Goal: Communication & Community: Answer question/provide support

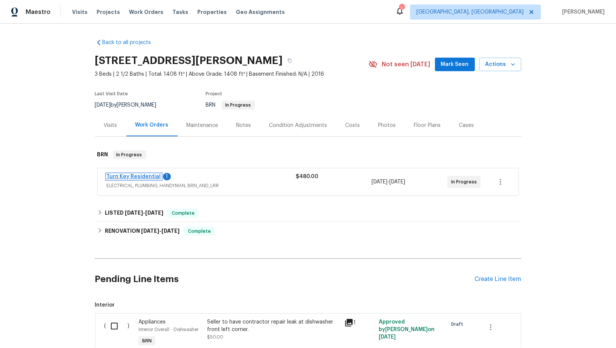
click at [132, 176] on link "Turn Key Residential" at bounding box center [134, 176] width 54 height 5
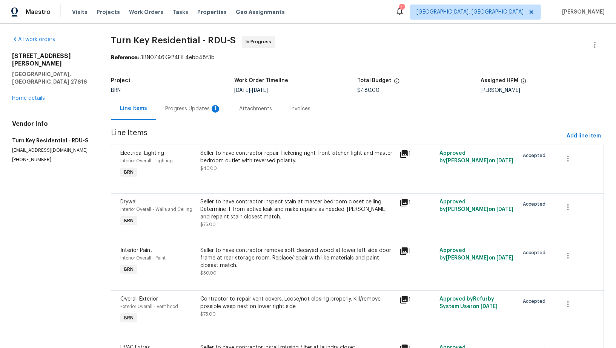
click at [207, 108] on div "Progress Updates 1" at bounding box center [193, 109] width 56 height 8
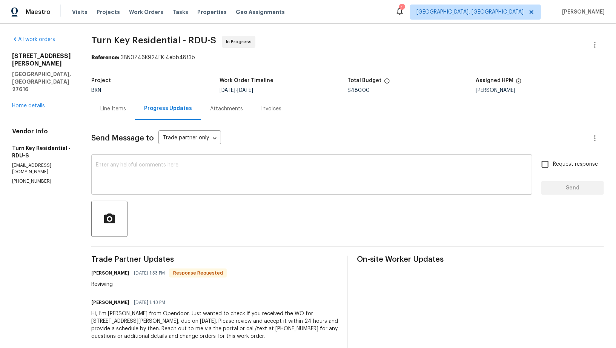
click at [172, 175] on textarea at bounding box center [312, 176] width 432 height 26
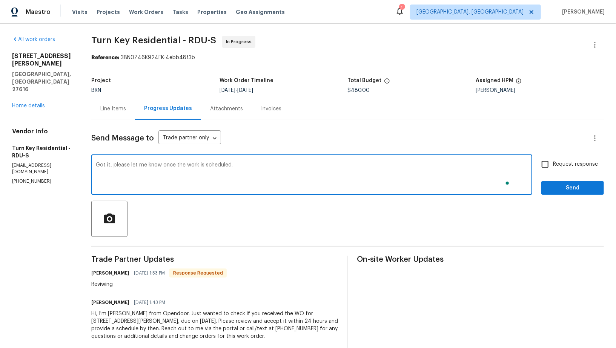
type textarea "Got it, please let me know once the work is scheduled."
click at [545, 169] on input "Request response" at bounding box center [545, 165] width 16 height 16
checkbox input "true"
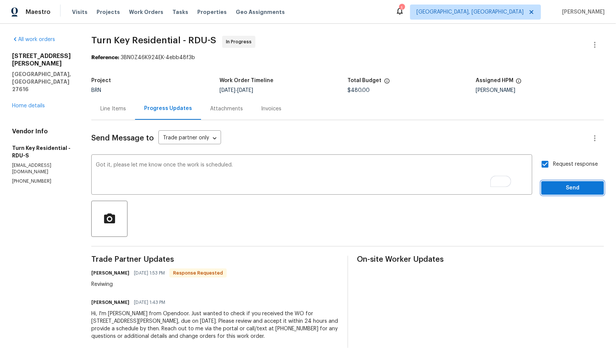
click at [559, 190] on span "Send" at bounding box center [572, 188] width 51 height 9
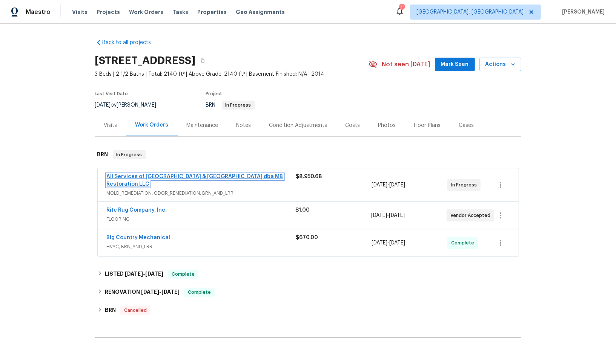
click at [134, 174] on link "All Services of Mount Pleasant & Greater Charleston dba MB Restoration LLC" at bounding box center [195, 180] width 176 height 13
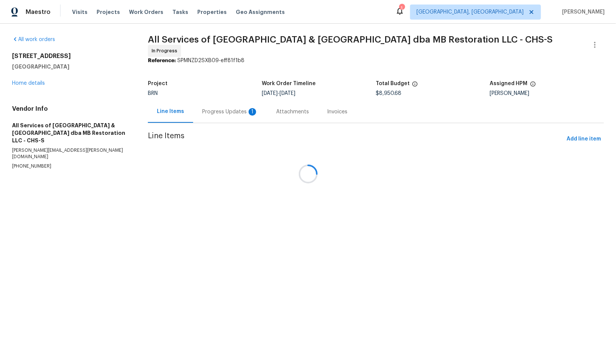
click at [205, 112] on div at bounding box center [308, 174] width 616 height 348
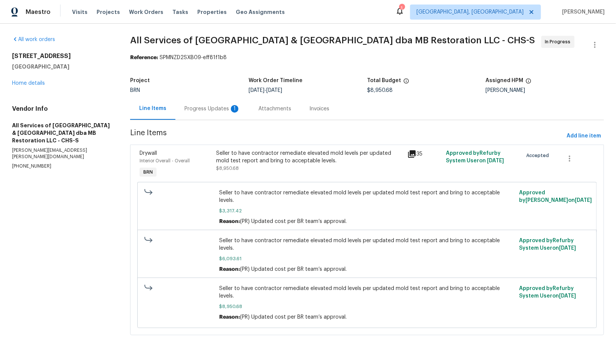
click at [210, 109] on div "Progress Updates 1" at bounding box center [212, 109] width 56 height 8
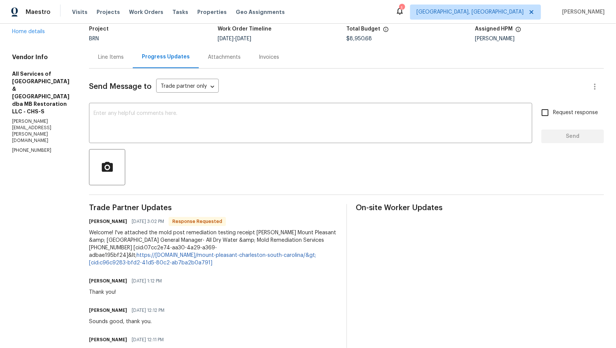
scroll to position [59, 0]
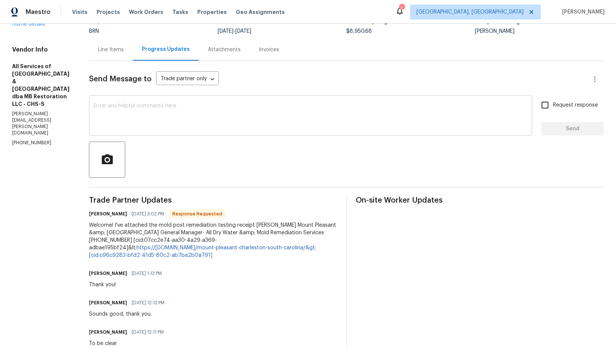
click at [152, 112] on textarea at bounding box center [311, 116] width 434 height 26
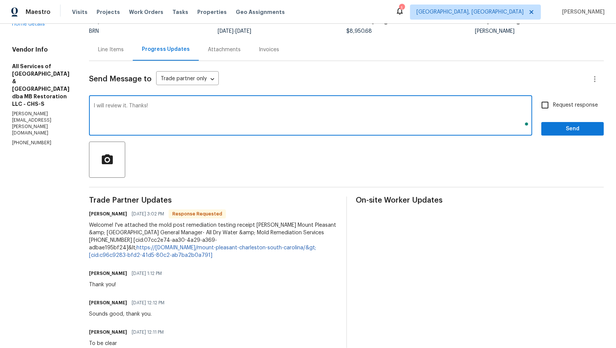
type textarea "I will review it. Thanks!"
click at [552, 104] on input "Request response" at bounding box center [545, 105] width 16 height 16
checkbox input "true"
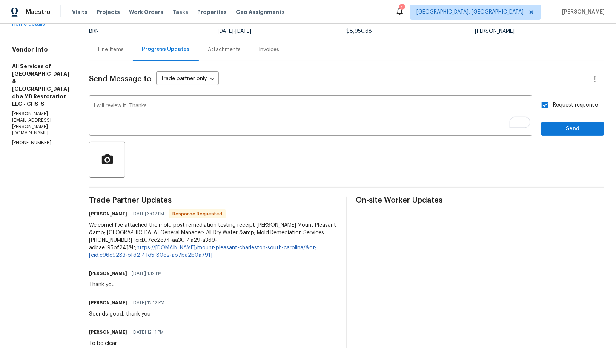
click at [567, 134] on button "Send" at bounding box center [572, 129] width 63 height 14
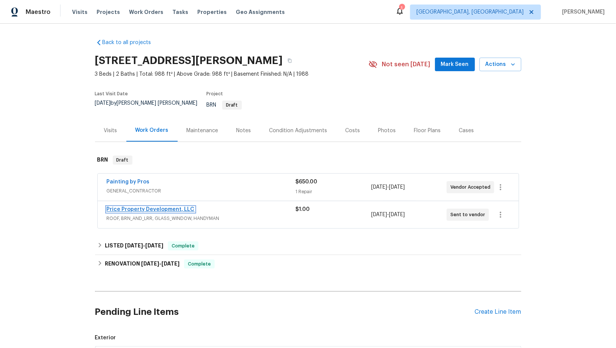
click at [164, 207] on link "Price Property Development, LLC" at bounding box center [151, 209] width 88 height 5
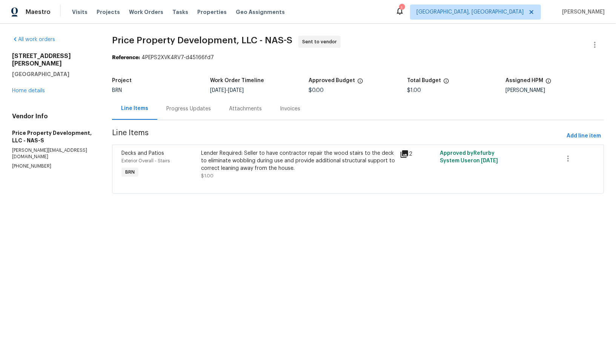
click at [191, 106] on div "Progress Updates" at bounding box center [188, 109] width 45 height 8
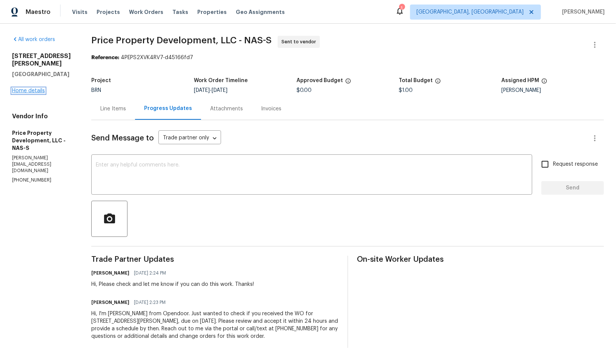
click at [25, 88] on link "Home details" at bounding box center [28, 90] width 33 height 5
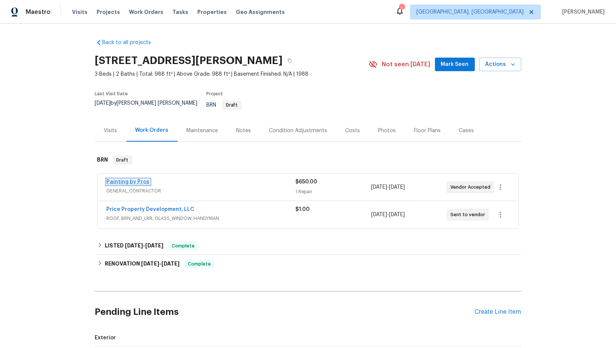
click at [135, 180] on link "Painting by Pros" at bounding box center [128, 182] width 43 height 5
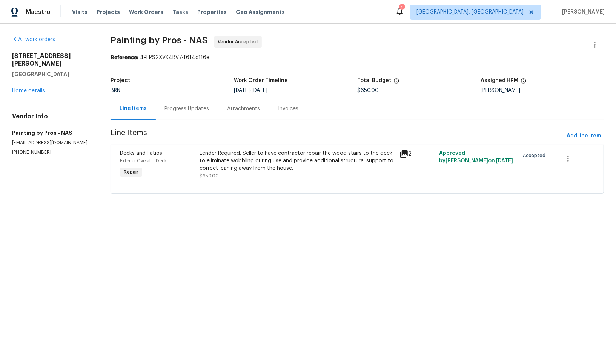
click at [191, 112] on div "Progress Updates" at bounding box center [187, 109] width 45 height 8
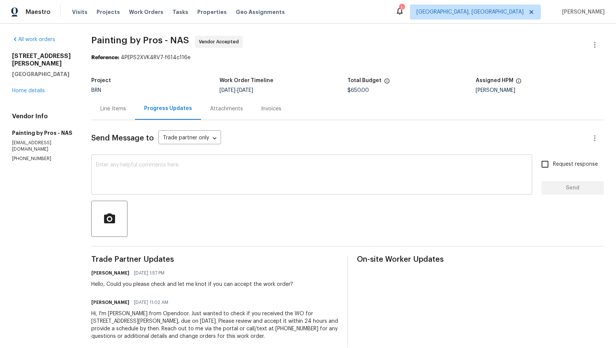
click at [194, 190] on div "x ​" at bounding box center [311, 176] width 441 height 38
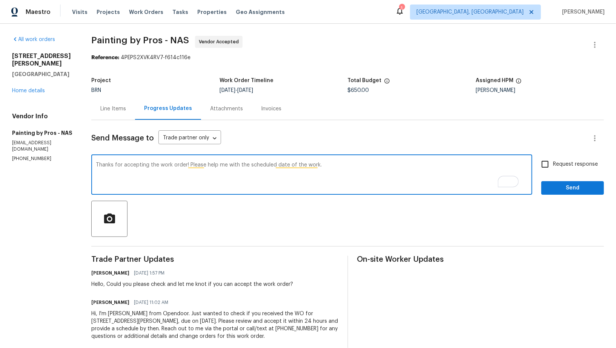
click at [392, 181] on textarea "Thanks for accepting the work order! Please help me with the scheduled date of …" at bounding box center [312, 176] width 432 height 26
type textarea "Thanks for accepting the work order! Please help me with the scheduled date of …"
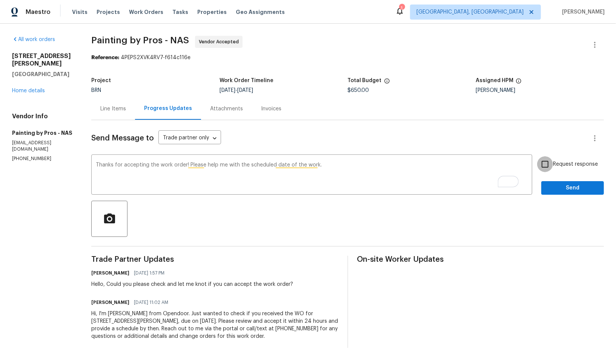
click at [548, 160] on input "Request response" at bounding box center [545, 165] width 16 height 16
checkbox input "true"
click at [555, 187] on span "Send" at bounding box center [572, 188] width 51 height 9
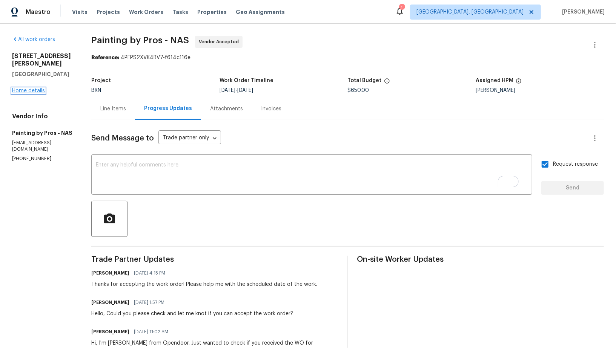
click at [32, 88] on link "Home details" at bounding box center [28, 90] width 33 height 5
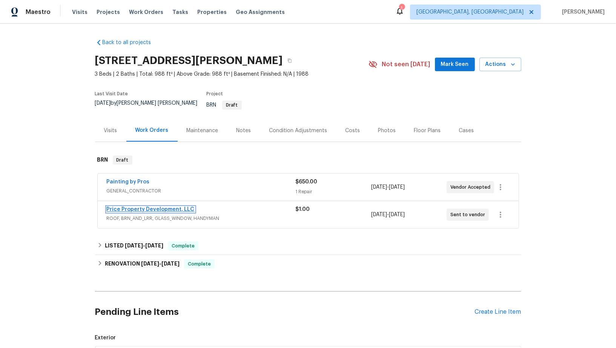
click at [143, 207] on link "Price Property Development, LLC" at bounding box center [151, 209] width 88 height 5
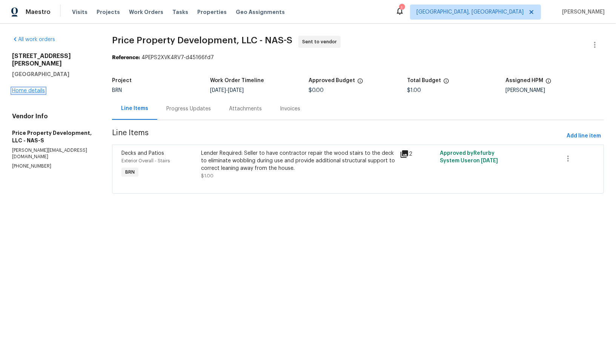
click at [35, 88] on link "Home details" at bounding box center [28, 90] width 33 height 5
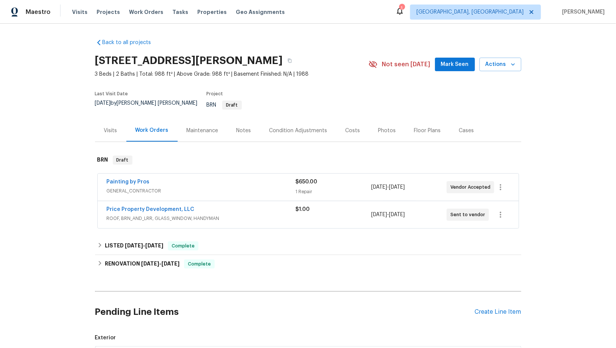
click at [136, 180] on span "Painting by Pros" at bounding box center [128, 182] width 43 height 8
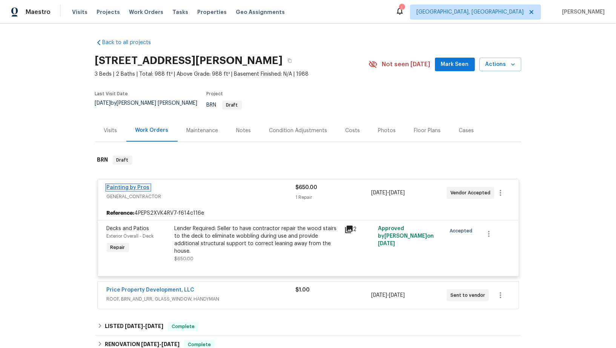
click at [132, 185] on link "Painting by Pros" at bounding box center [128, 187] width 43 height 5
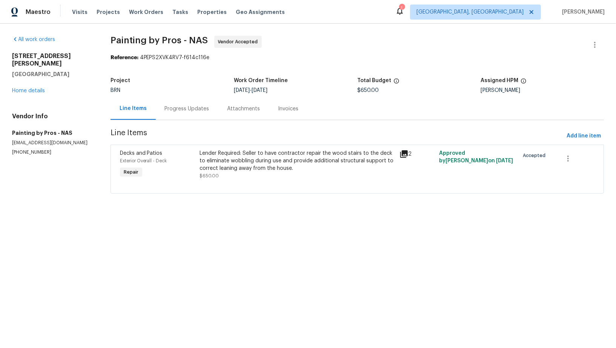
click at [174, 112] on div "Progress Updates" at bounding box center [187, 109] width 45 height 8
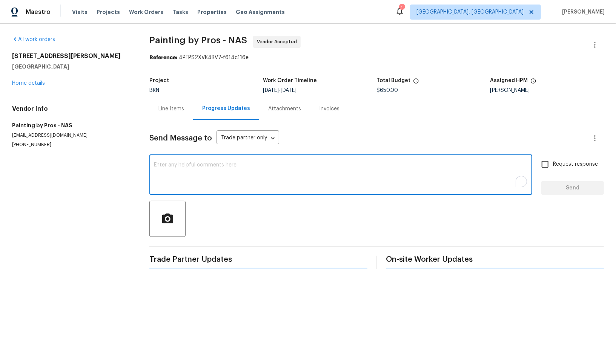
click at [190, 174] on textarea "To enrich screen reader interactions, please activate Accessibility in Grammarl…" at bounding box center [341, 176] width 374 height 26
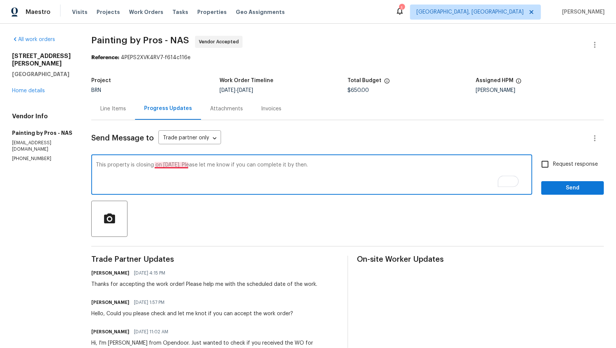
click at [178, 165] on textarea "This property is closing on Next week Tuesday. Please let me know if you can co…" at bounding box center [312, 176] width 432 height 26
click at [351, 167] on textarea "This property is closing next week on Tuesday. Please let me know if you can co…" at bounding box center [312, 176] width 432 height 26
click at [196, 165] on textarea "This property is closing next week on Tuesday. Please let me know if you can co…" at bounding box center [312, 176] width 432 height 26
type textarea "This property is closing next week on Tuesday. Please let me know if you can co…"
click at [376, 203] on div at bounding box center [347, 219] width 513 height 36
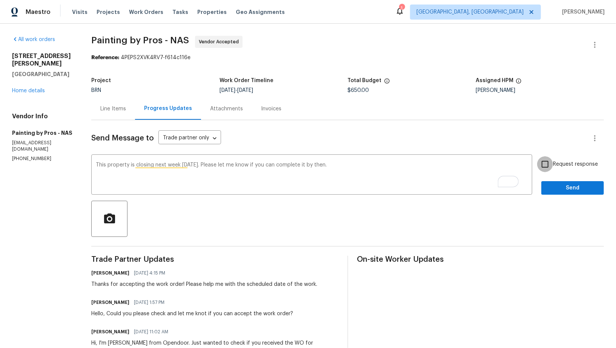
click at [538, 163] on input "Request response" at bounding box center [545, 165] width 16 height 16
checkbox input "true"
click at [557, 185] on span "Send" at bounding box center [572, 188] width 51 height 9
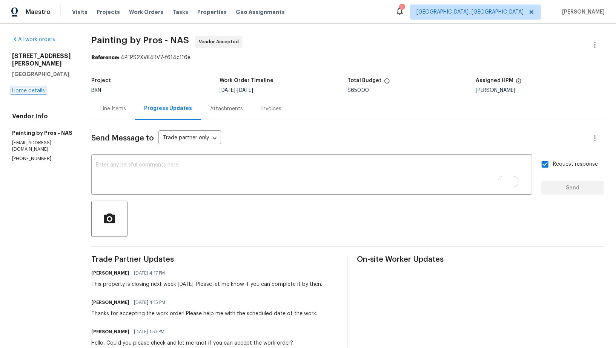
click at [34, 88] on link "Home details" at bounding box center [28, 90] width 33 height 5
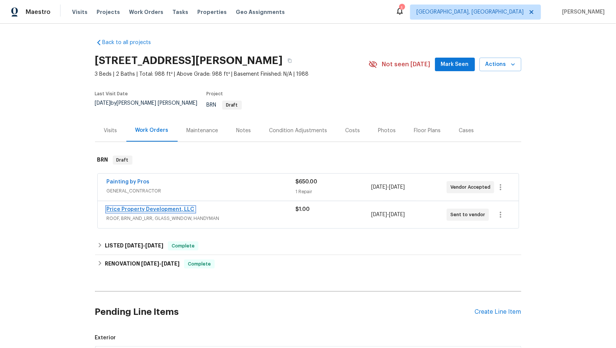
click at [183, 207] on link "Price Property Development, LLC" at bounding box center [151, 209] width 88 height 5
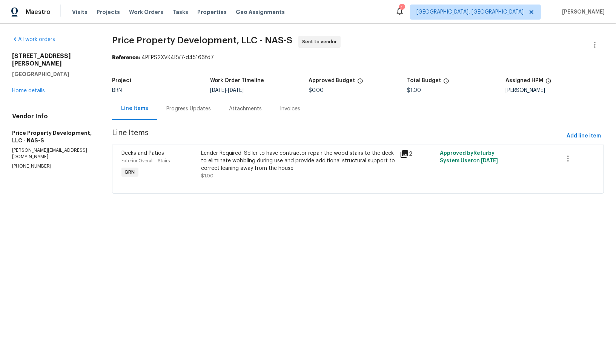
click at [184, 107] on div "Progress Updates" at bounding box center [188, 109] width 45 height 8
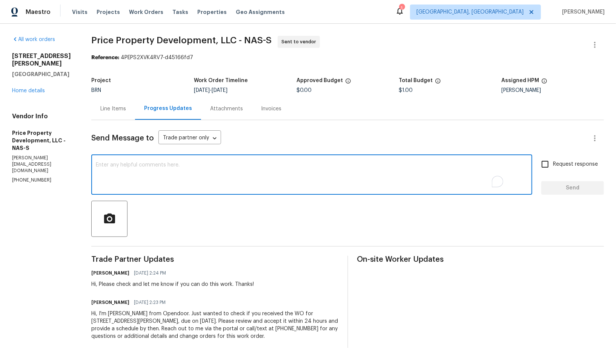
click at [179, 169] on textarea "To enrich screen reader interactions, please activate Accessibility in Grammarl…" at bounding box center [312, 176] width 432 height 26
click at [37, 88] on link "Home details" at bounding box center [28, 90] width 33 height 5
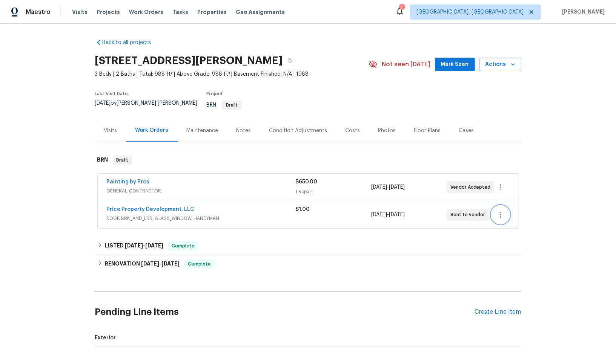
click at [499, 210] on icon "button" at bounding box center [500, 214] width 9 height 9
click at [508, 249] on li "Delete" at bounding box center [531, 246] width 81 height 12
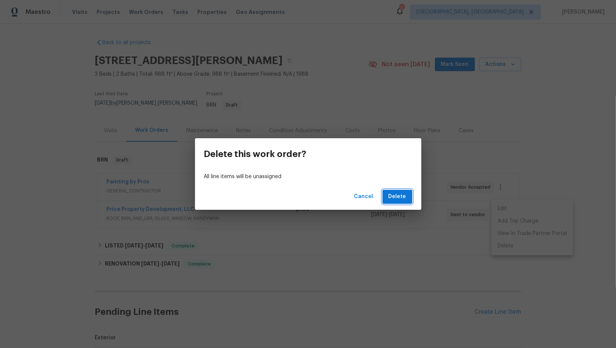
click at [390, 198] on span "Delete" at bounding box center [397, 196] width 18 height 9
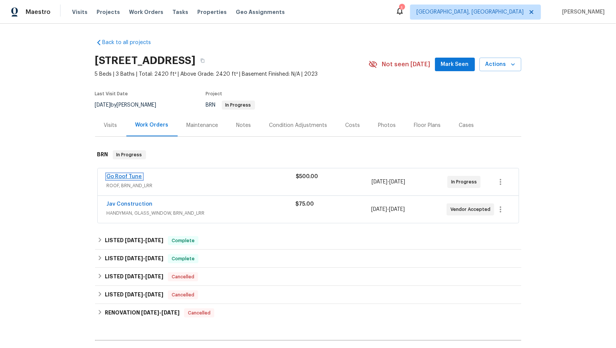
click at [120, 176] on link "Go Roof Tune" at bounding box center [124, 176] width 35 height 5
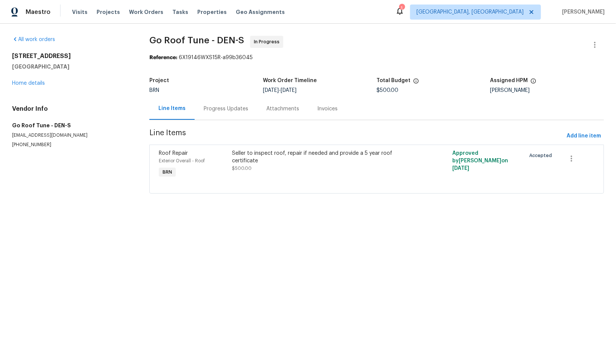
click at [258, 163] on div "Seller to inspect roof, repair if needed and provide a 5 year roof certificate" at bounding box center [321, 157] width 179 height 15
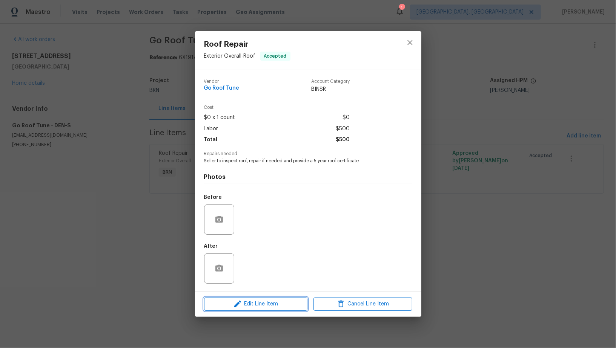
click at [275, 303] on span "Edit Line Item" at bounding box center [255, 304] width 99 height 9
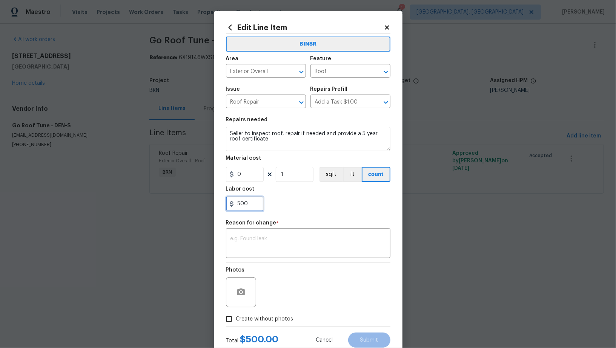
click at [253, 206] on input "500" at bounding box center [245, 203] width 38 height 15
paste input "2250"
type input "2250"
click at [259, 235] on div "x ​" at bounding box center [308, 244] width 164 height 28
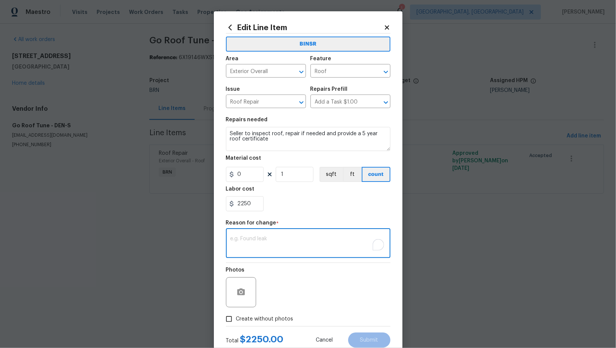
paste textarea "(PR) Updated cost per BR team’s approval."
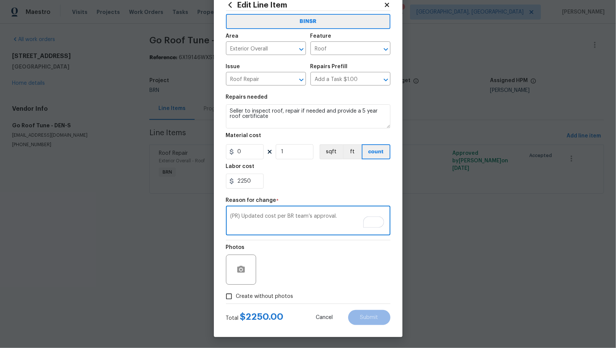
type textarea "(PR) Updated cost per BR team’s approval."
click at [224, 301] on input "Create without photos" at bounding box center [229, 297] width 14 height 14
checkbox input "true"
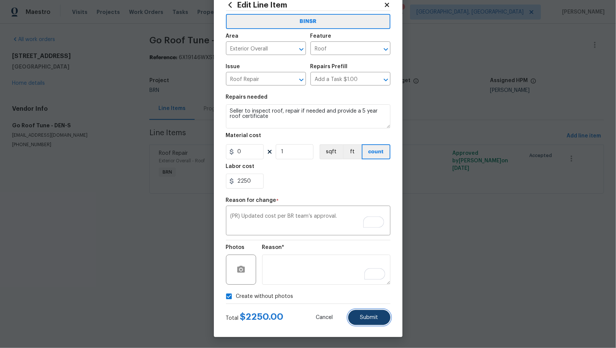
click at [367, 314] on button "Submit" at bounding box center [369, 317] width 42 height 15
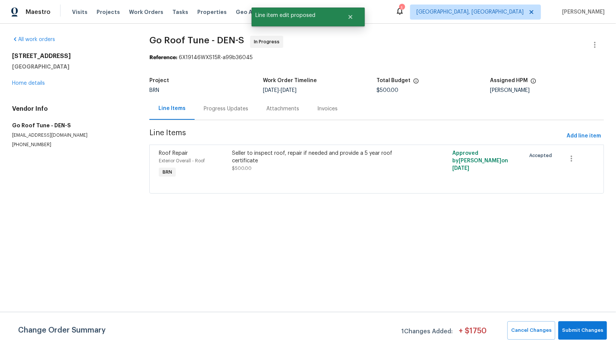
scroll to position [0, 0]
click at [589, 335] on button "Submit Changes" at bounding box center [582, 331] width 49 height 18
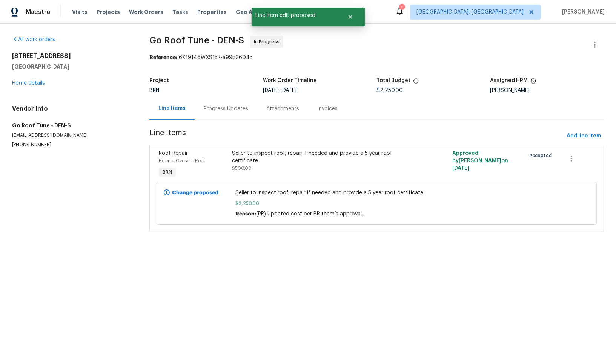
click at [210, 112] on div "Progress Updates" at bounding box center [226, 109] width 45 height 8
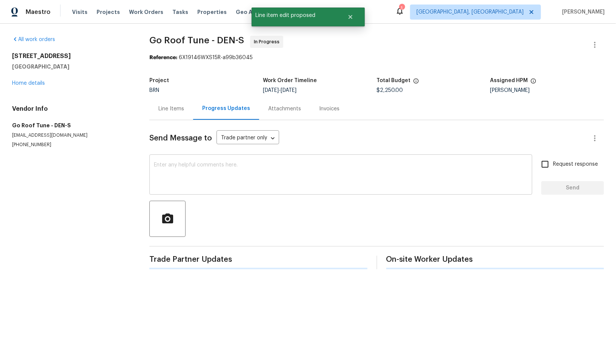
click at [202, 171] on textarea at bounding box center [341, 176] width 374 height 26
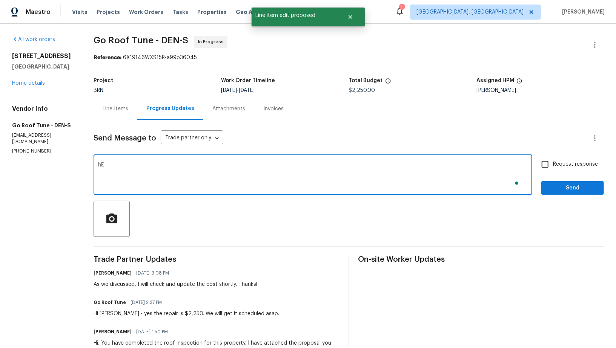
type textarea "hEY"
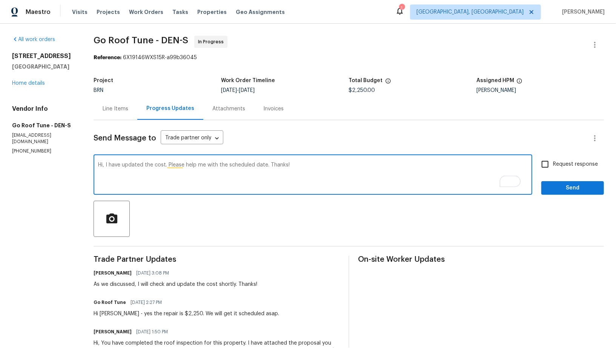
type textarea "Hi, I have updated the cost. Please help me with the scheduled date. Thanks!"
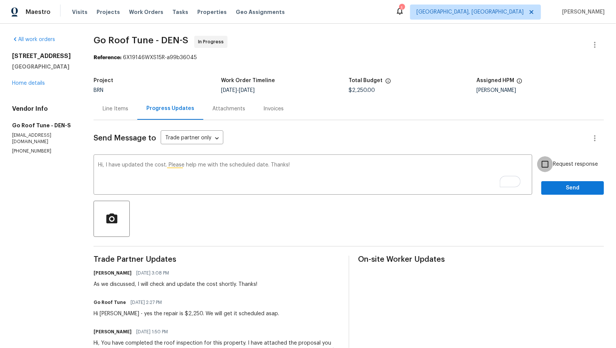
click at [546, 165] on input "Request response" at bounding box center [545, 165] width 16 height 16
checkbox input "true"
click at [559, 188] on span "Send" at bounding box center [572, 188] width 51 height 9
